Goal: Information Seeking & Learning: Learn about a topic

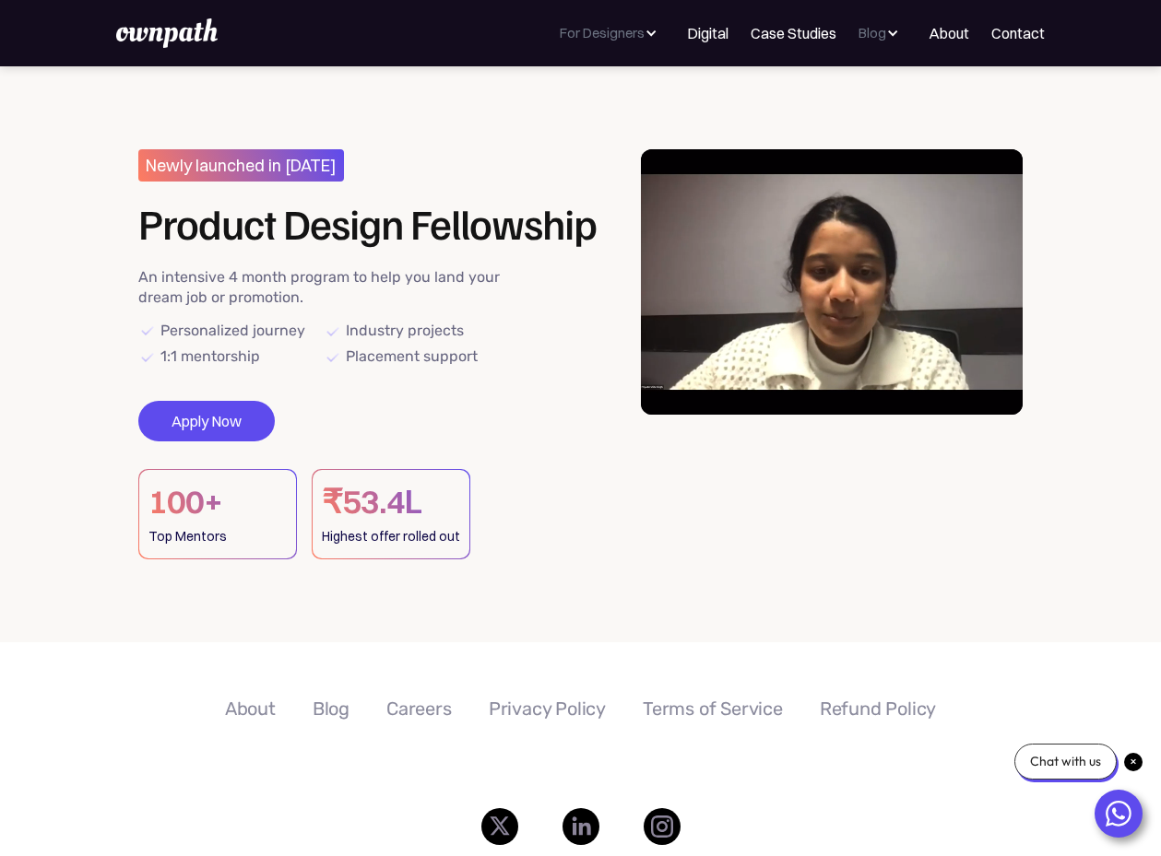
click at [828, 333] on video at bounding box center [832, 281] width 383 height 265
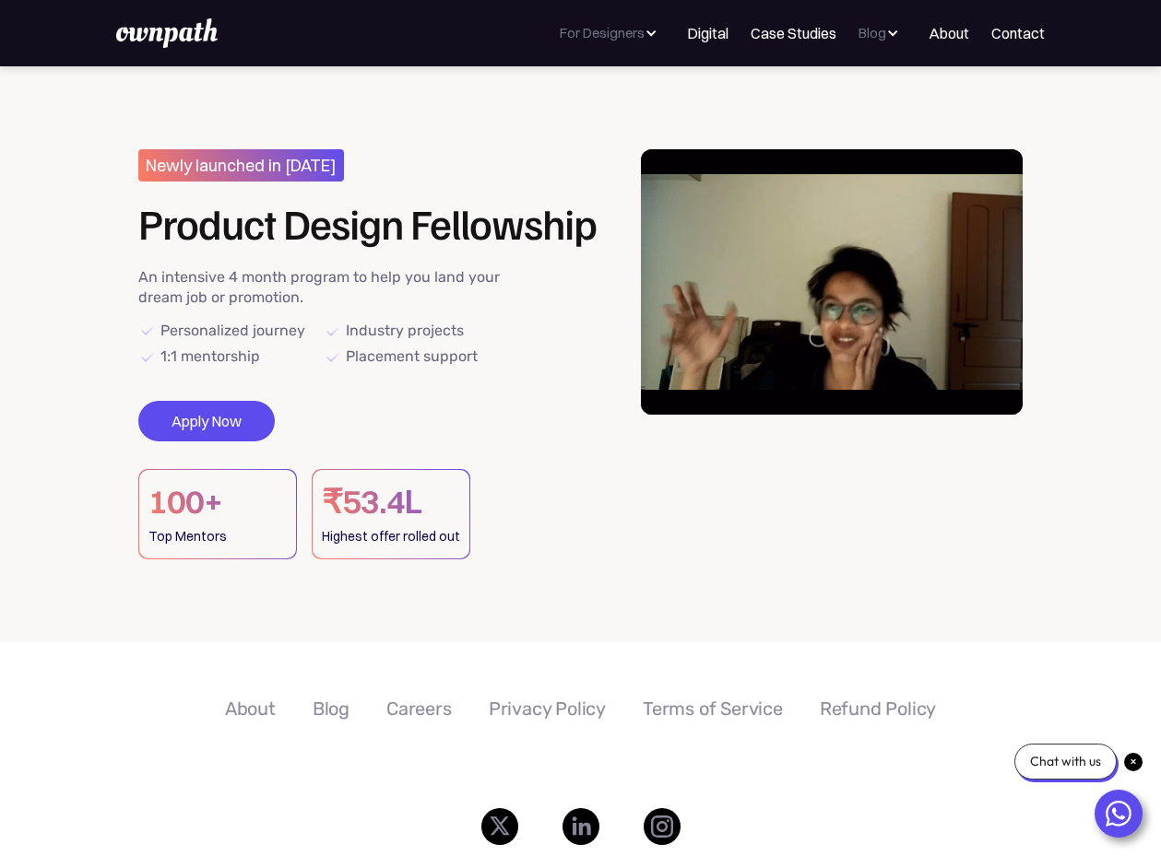
click at [384, 371] on div "Newly launched in [DATE] Product Design Fellowship An intensive 4 month program…" at bounding box center [377, 354] width 478 height 410
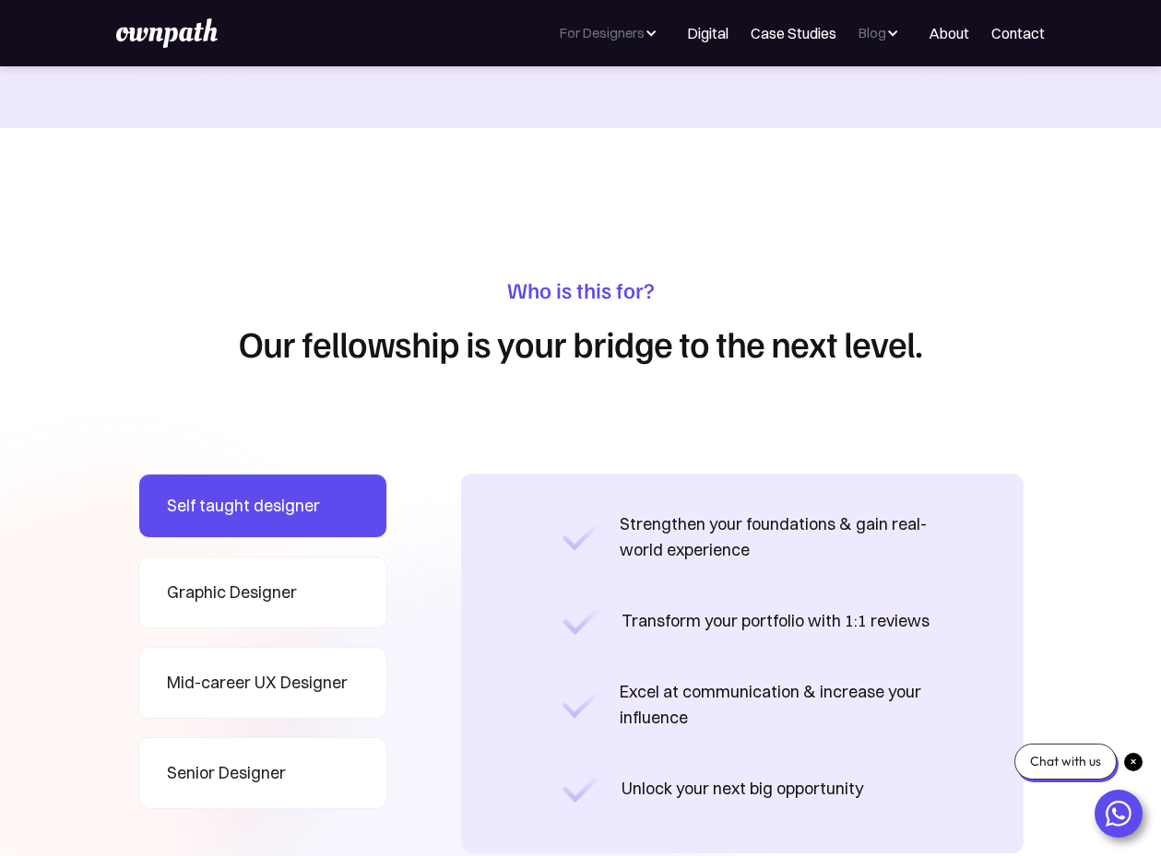
scroll to position [1469, 0]
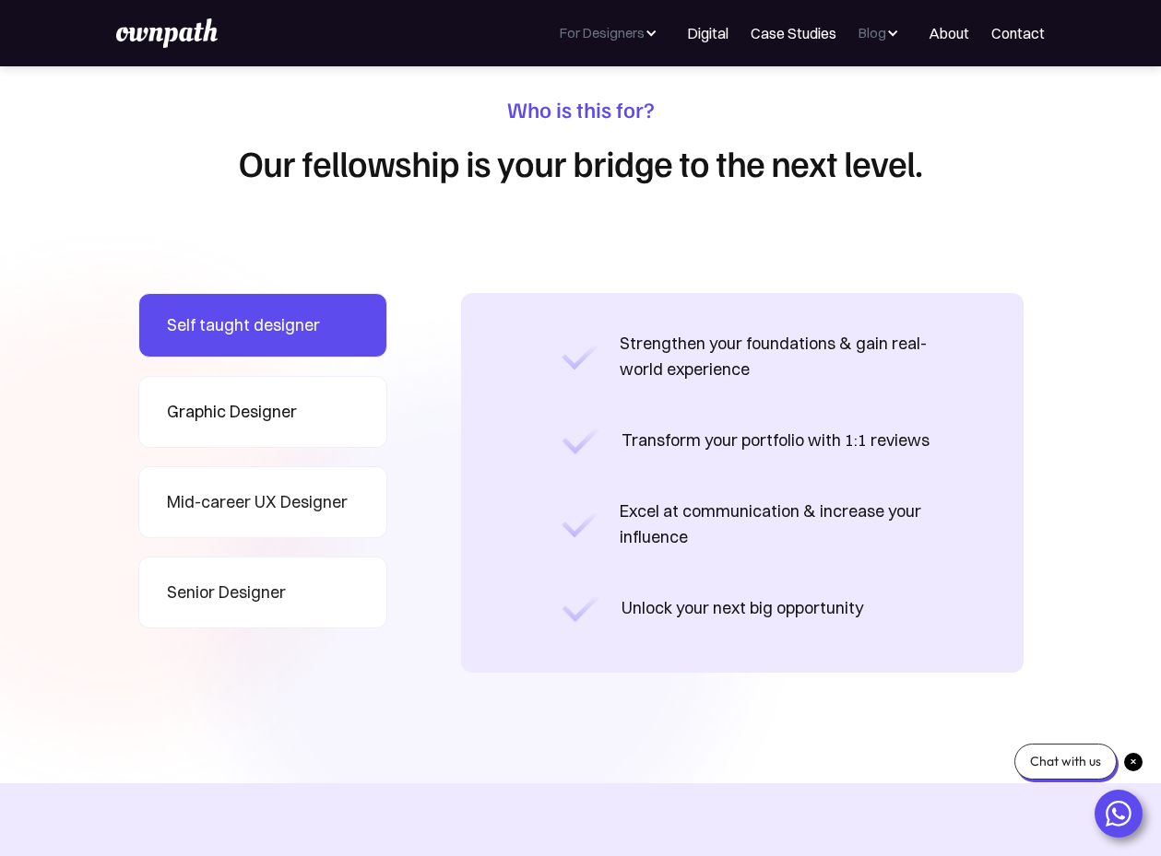
click at [254, 410] on div "Graphic Designer" at bounding box center [232, 412] width 130 height 26
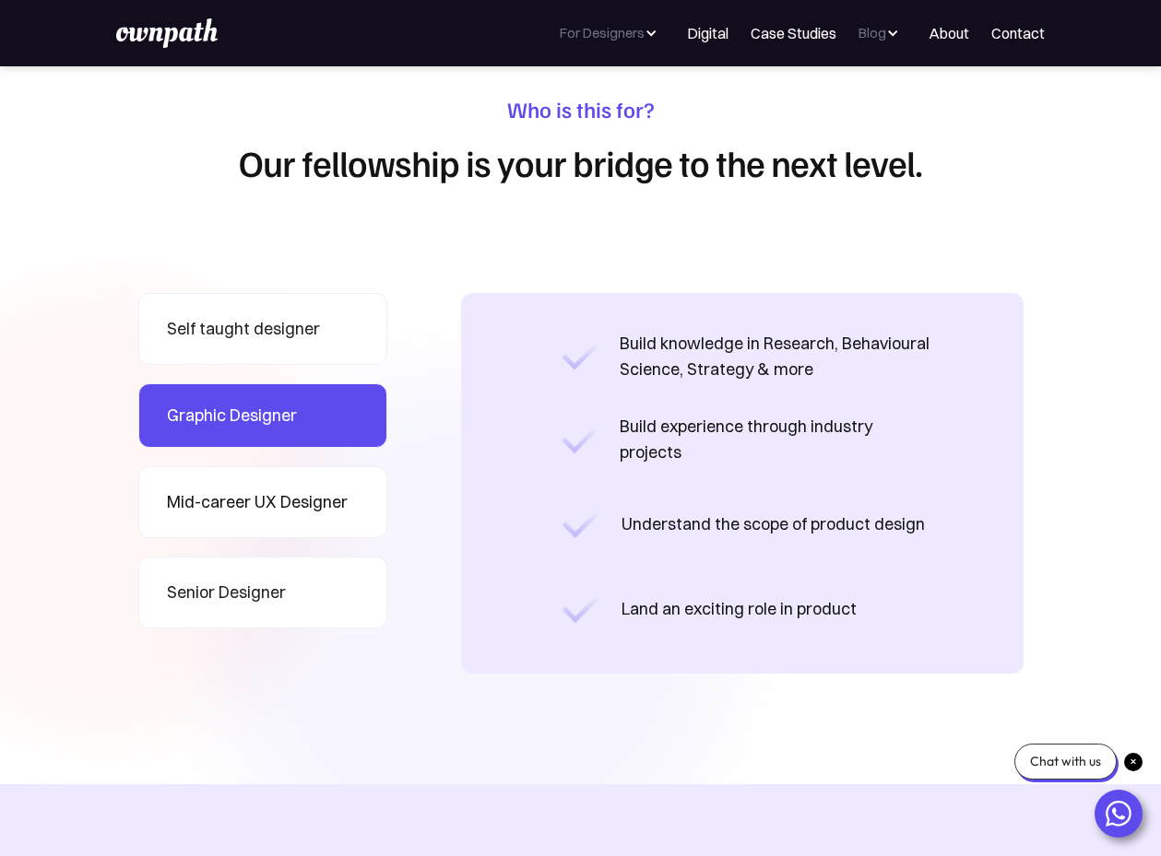
click at [259, 502] on div "Mid-career UX Designer" at bounding box center [257, 503] width 181 height 26
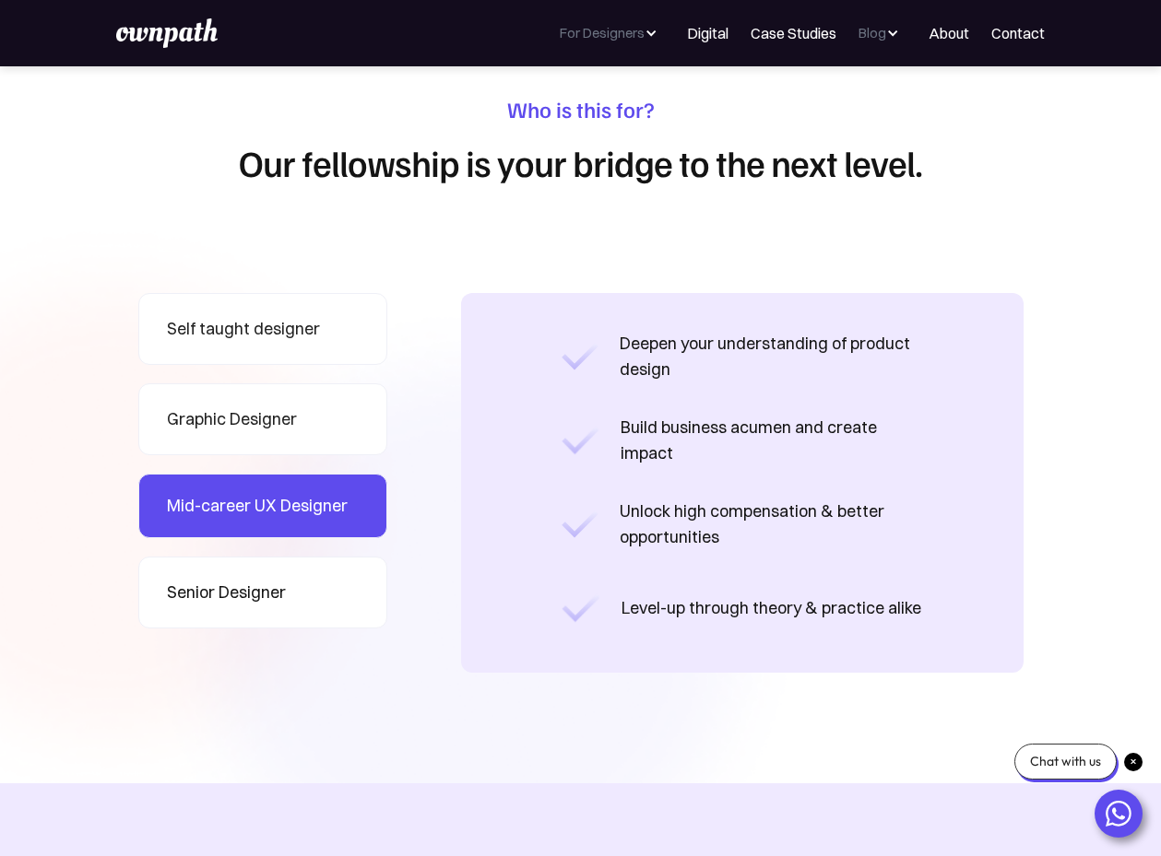
click at [261, 589] on div "Senior Designer" at bounding box center [226, 593] width 119 height 26
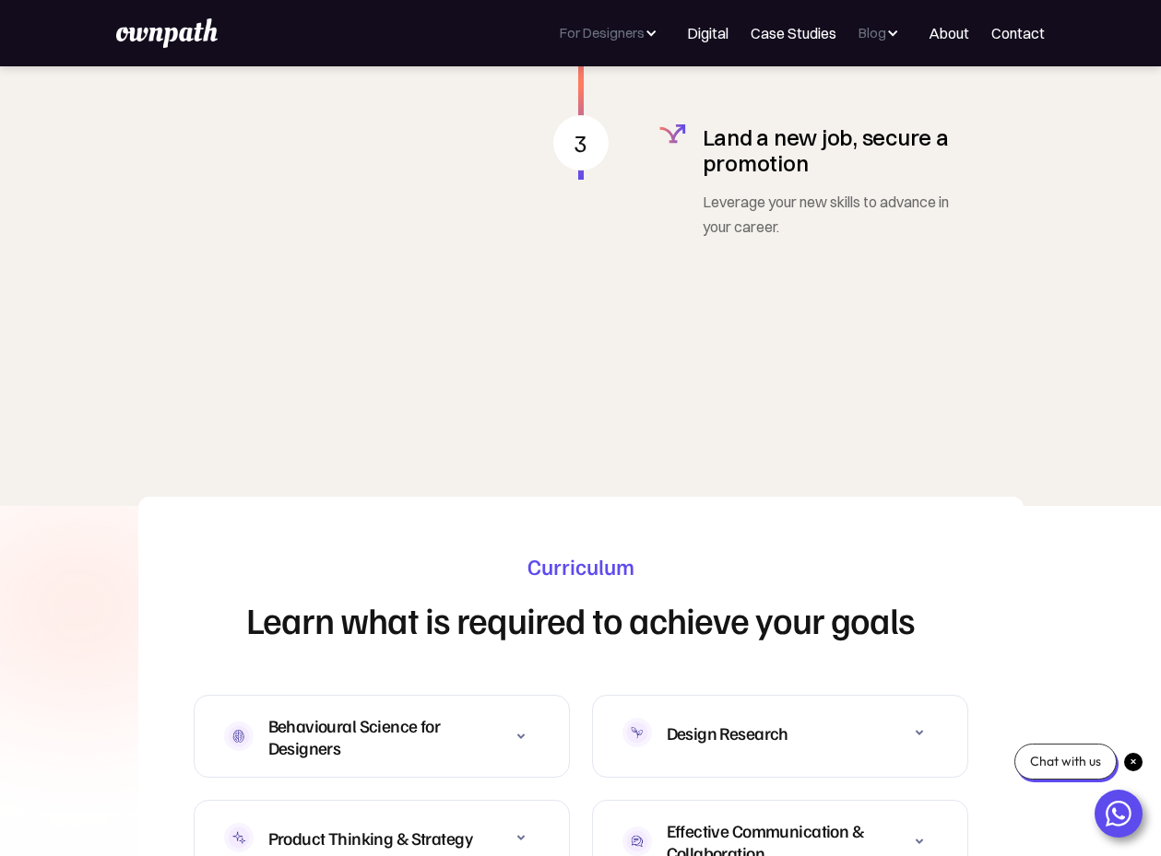
scroll to position [5323, 0]
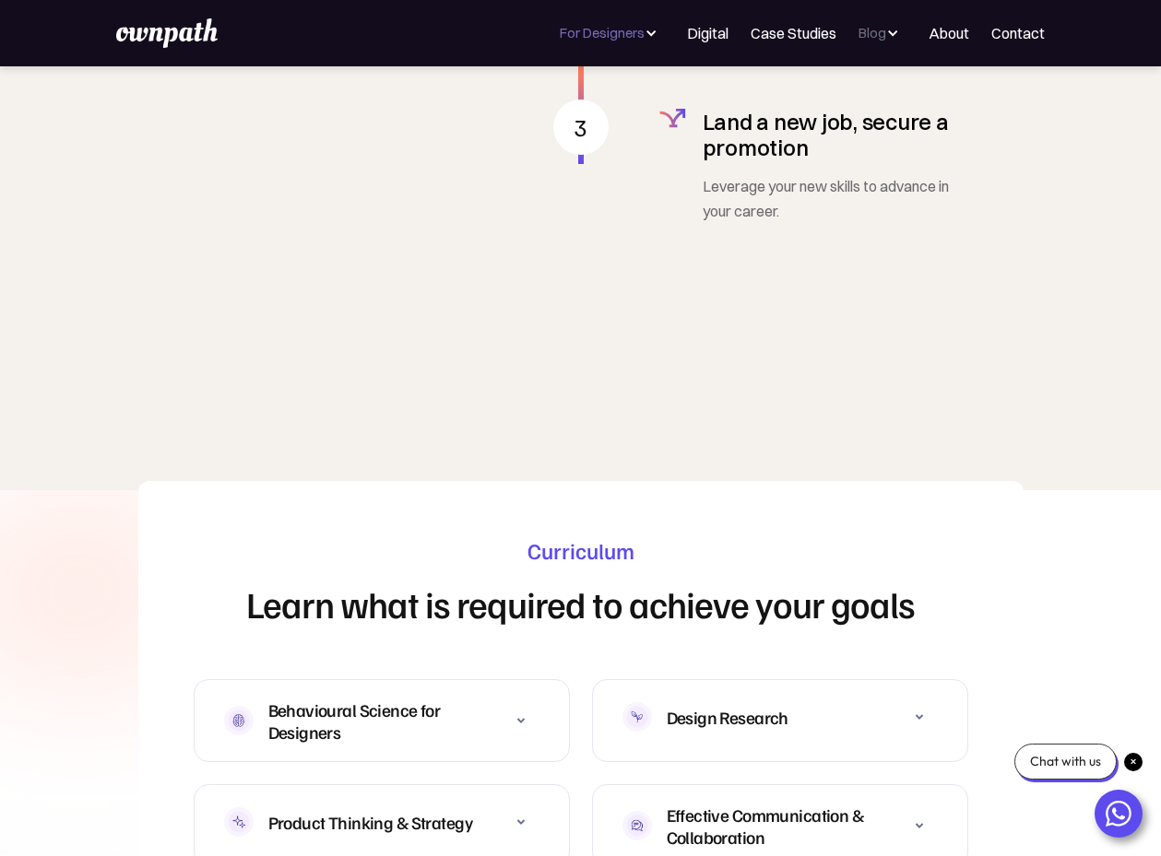
click at [656, 30] on div at bounding box center [650, 33] width 13 height 13
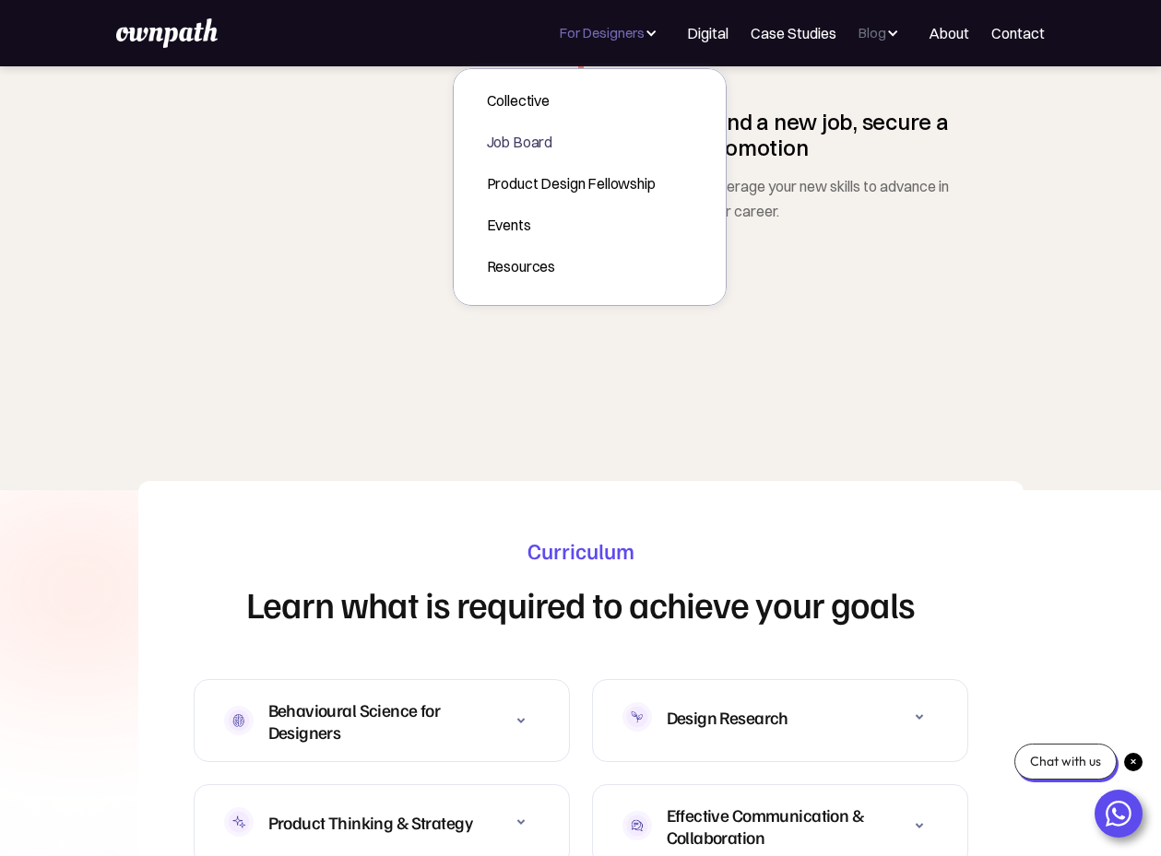
click at [538, 133] on div "Job Board" at bounding box center [571, 142] width 169 height 22
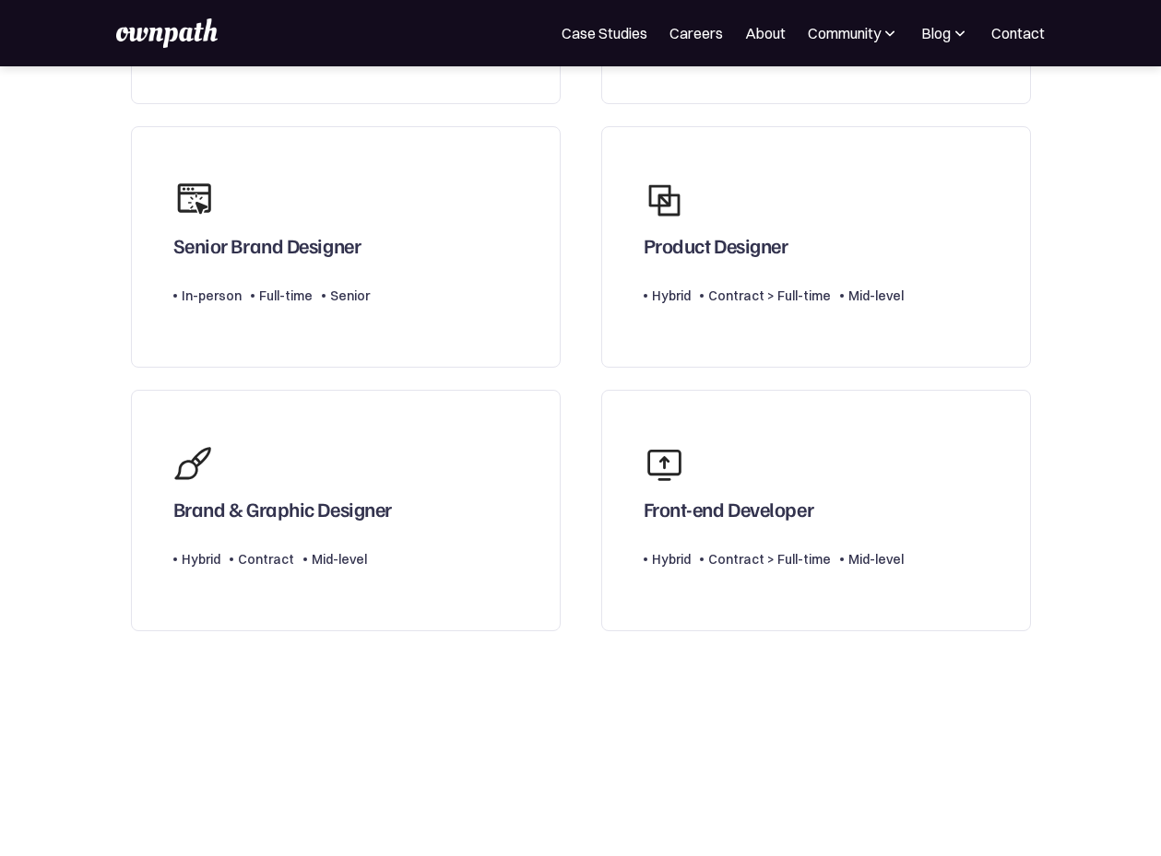
scroll to position [632, 0]
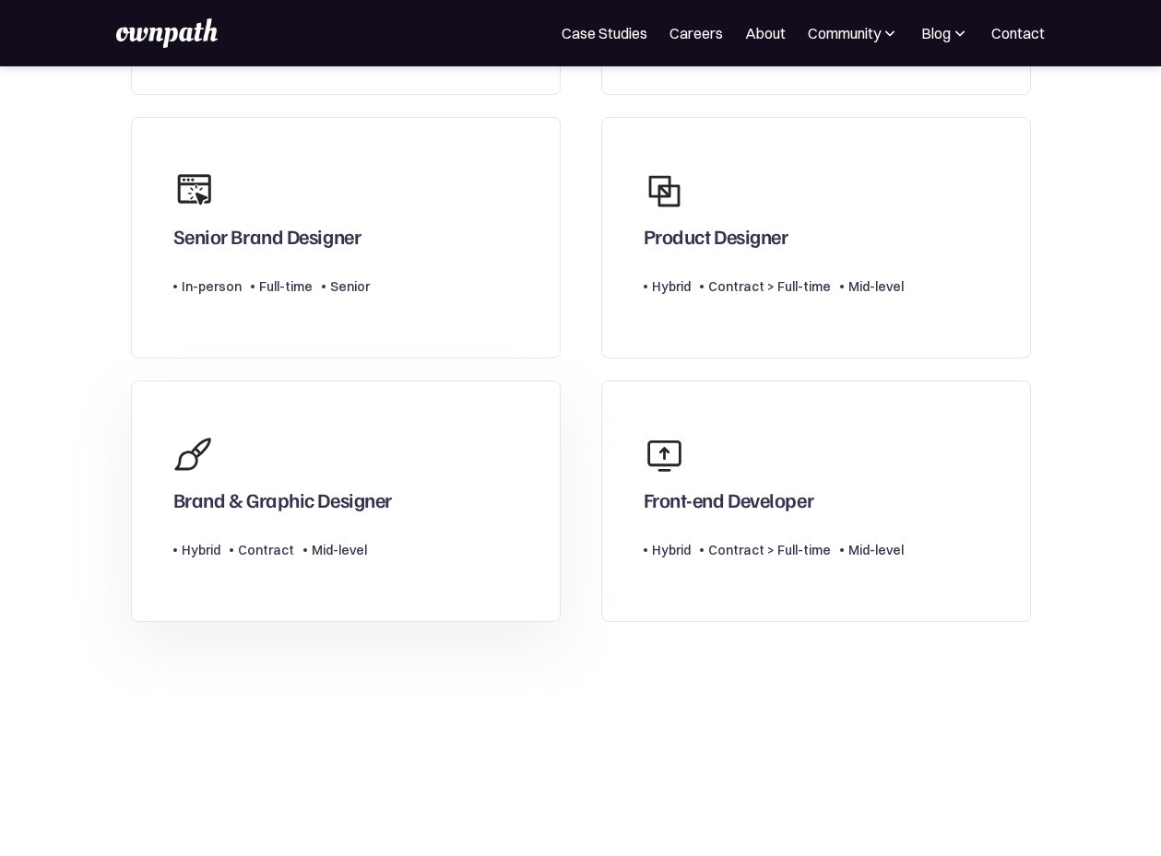
click at [393, 449] on link "Brand & Graphic Designer Type Level Hybrid Contract Mid-level" at bounding box center [346, 502] width 430 height 242
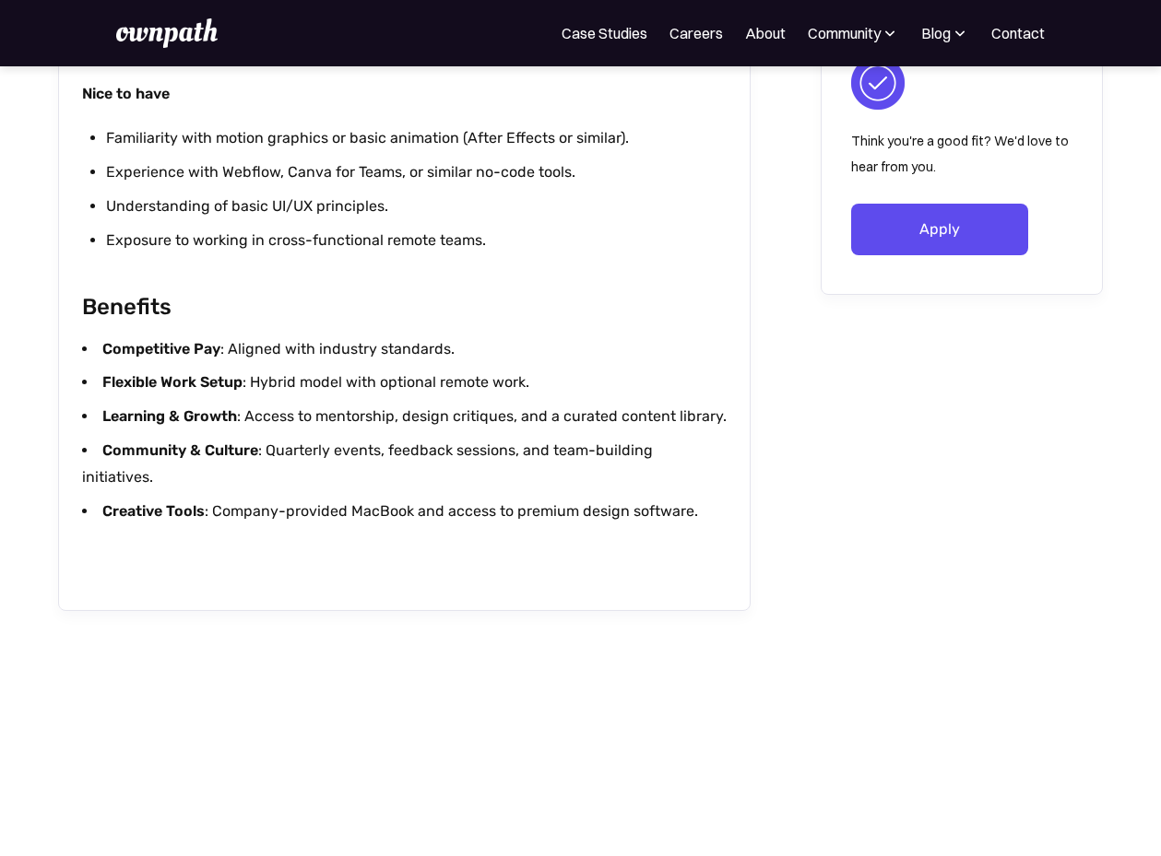
scroll to position [1799, 0]
